Goal: Task Accomplishment & Management: Manage account settings

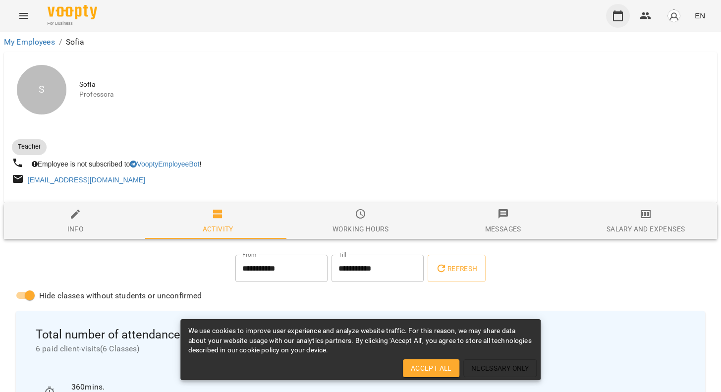
click at [615, 25] on button "button" at bounding box center [618, 16] width 24 height 24
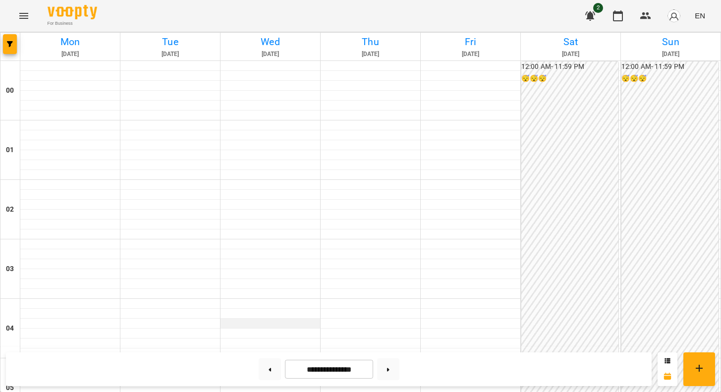
scroll to position [275, 0]
click at [263, 370] on button at bounding box center [270, 369] width 22 height 22
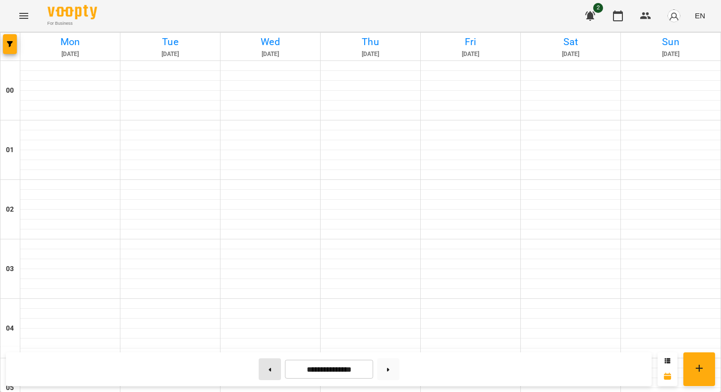
click at [263, 370] on button at bounding box center [270, 369] width 22 height 22
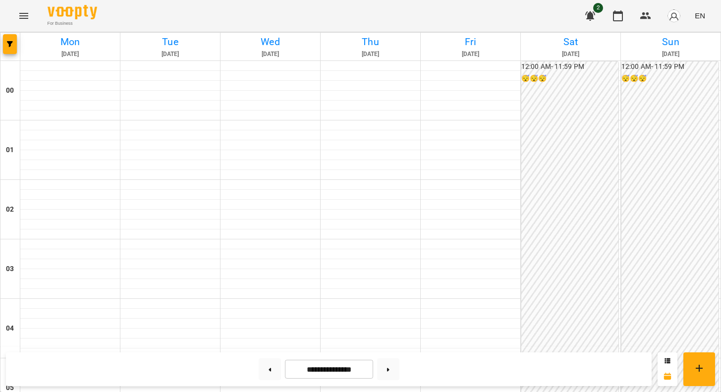
scroll to position [692, 0]
click at [399, 364] on button at bounding box center [388, 369] width 22 height 22
click at [389, 367] on icon at bounding box center [388, 369] width 2 height 4
type input "**********"
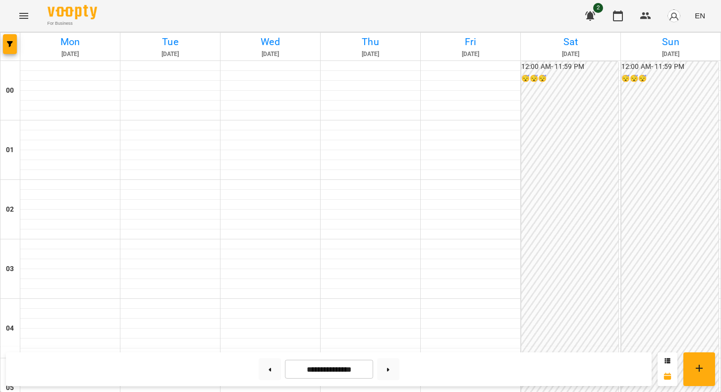
scroll to position [572, 0]
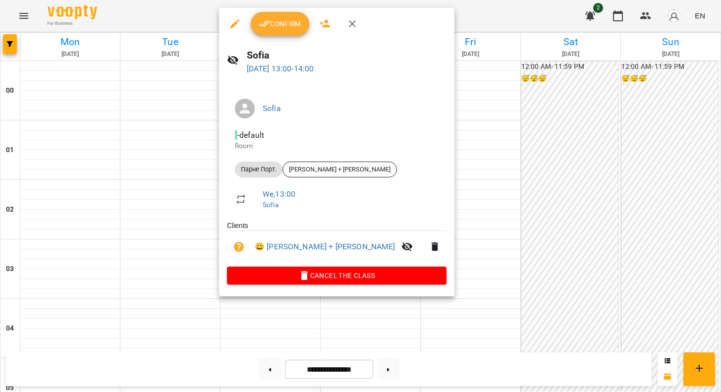
click at [280, 32] on button "Confirm" at bounding box center [280, 24] width 58 height 24
